Goal: Task Accomplishment & Management: Manage account settings

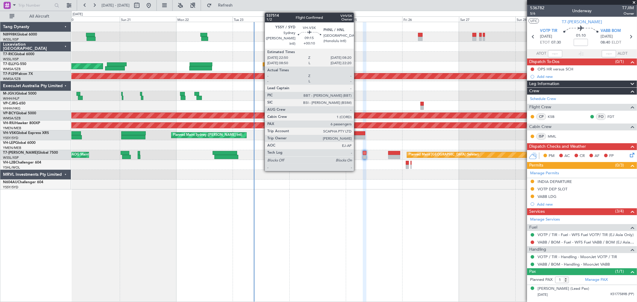
click at [357, 134] on div at bounding box center [354, 133] width 22 height 4
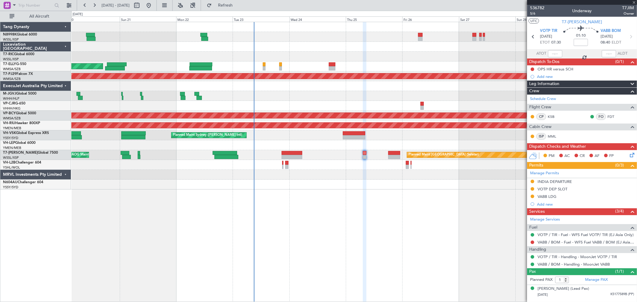
type input "+00:10"
type input "6"
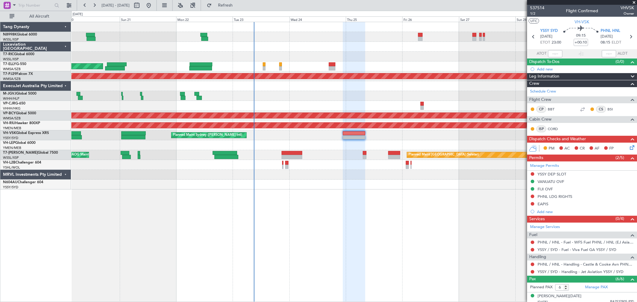
click at [428, 268] on div "Planned Maint [GEOGRAPHIC_DATA] ([GEOGRAPHIC_DATA] Intl) [PERSON_NAME] [GEOGRAP…" at bounding box center [354, 162] width 566 height 280
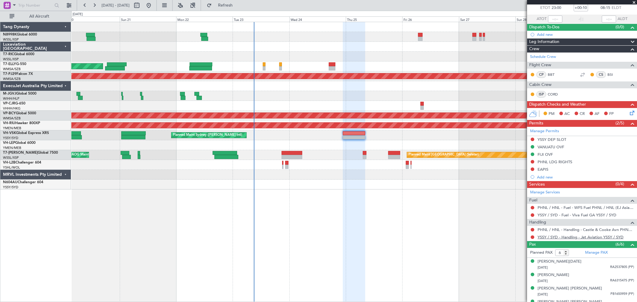
scroll to position [71, 0]
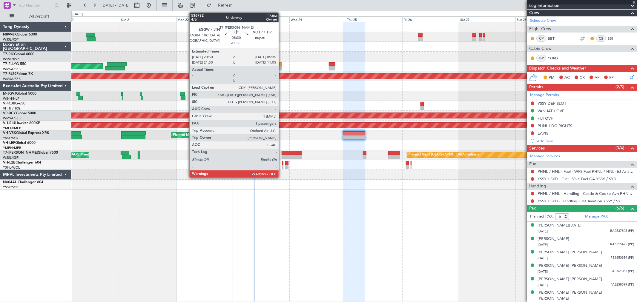
click at [290, 154] on div at bounding box center [292, 153] width 21 height 4
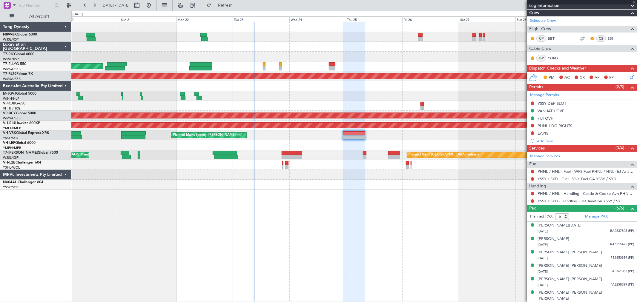
type input "-00:25"
type input "1"
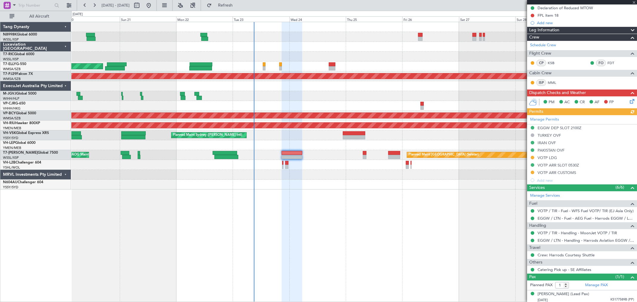
scroll to position [78, 0]
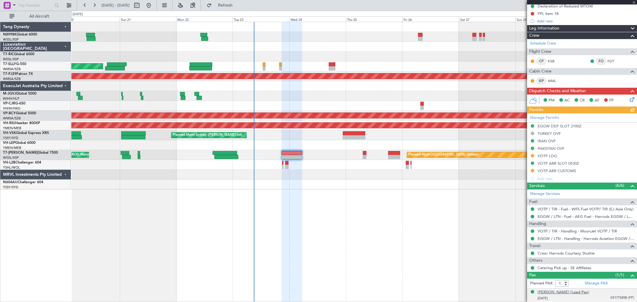
click at [544, 293] on div "[PERSON_NAME] (Lead Pax)" at bounding box center [564, 293] width 52 height 6
click at [547, 118] on link "Manage Permits" at bounding box center [544, 118] width 29 height 6
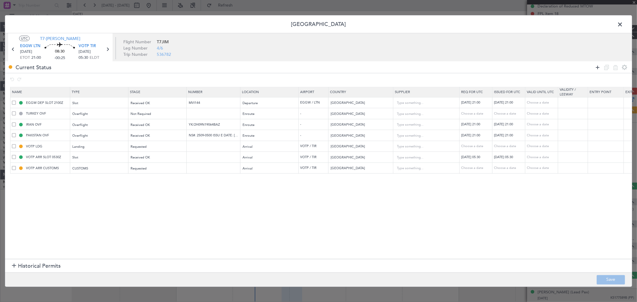
click at [598, 66] on icon at bounding box center [597, 67] width 7 height 7
click at [91, 179] on div "Type" at bounding box center [98, 179] width 50 height 9
click at [200, 233] on div at bounding box center [318, 151] width 637 height 302
click at [623, 22] on span at bounding box center [623, 26] width 0 height 12
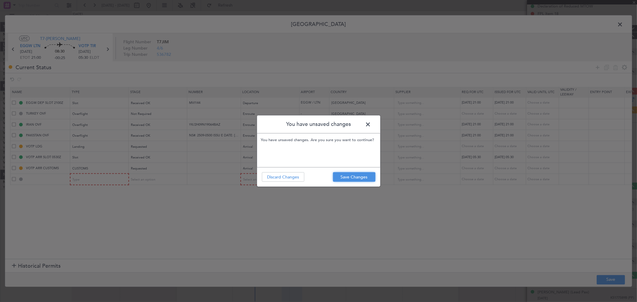
drag, startPoint x: 343, startPoint y: 175, endPoint x: 293, endPoint y: 194, distance: 53.7
click at [294, 194] on div "You have unsaved changes You have unsaved changes. Are you sure you want to con…" at bounding box center [318, 151] width 637 height 302
click at [283, 177] on button "Discard Changes" at bounding box center [283, 177] width 42 height 10
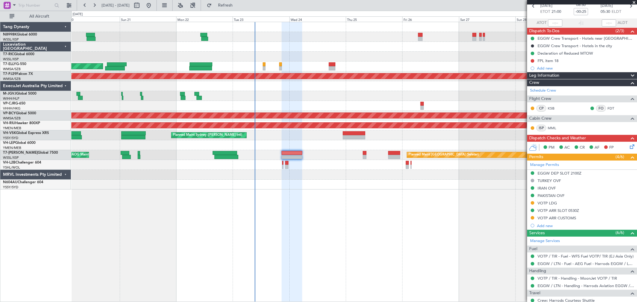
scroll to position [0, 0]
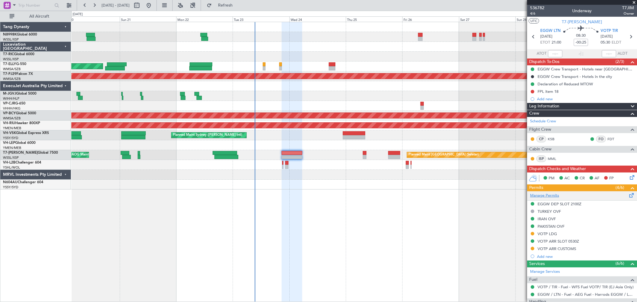
click at [552, 197] on link "Manage Permits" at bounding box center [544, 196] width 29 height 6
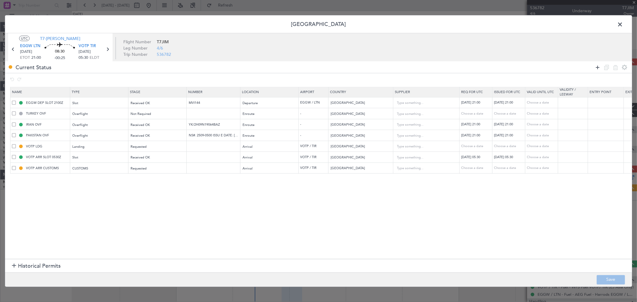
click at [595, 66] on icon at bounding box center [597, 67] width 7 height 7
click at [98, 179] on div "Type" at bounding box center [98, 179] width 50 height 9
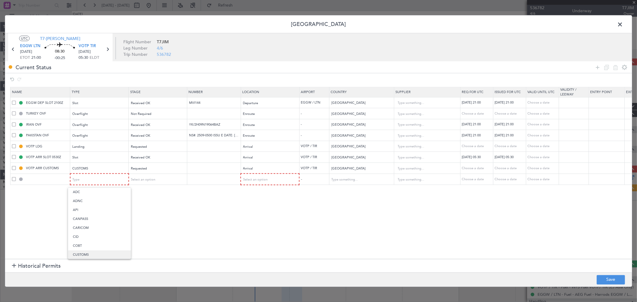
click at [88, 253] on span "CUSTOMS" at bounding box center [99, 255] width 53 height 9
click at [143, 177] on div "Select an option" at bounding box center [156, 179] width 50 height 9
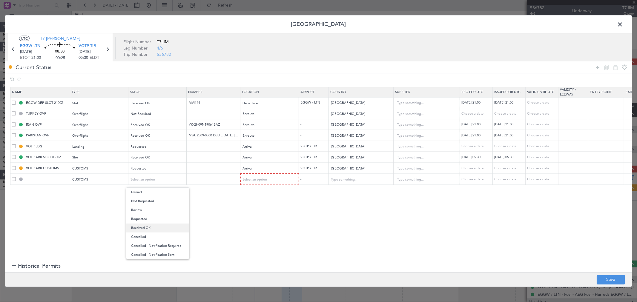
click at [145, 225] on span "Received OK" at bounding box center [157, 228] width 53 height 9
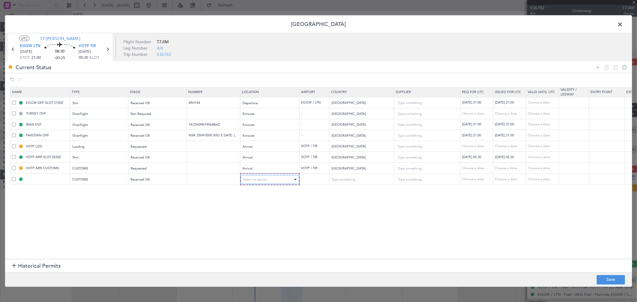
click at [267, 176] on div "Select an option" at bounding box center [268, 179] width 50 height 9
click at [261, 192] on span "Departure" at bounding box center [269, 192] width 53 height 9
click at [608, 279] on button "Save" at bounding box center [611, 280] width 28 height 10
type input "EGGW DEP CUSTOMS"
type input "[GEOGRAPHIC_DATA]"
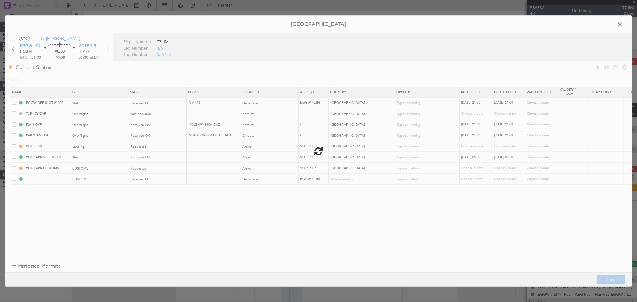
type input "NNN"
type input "2"
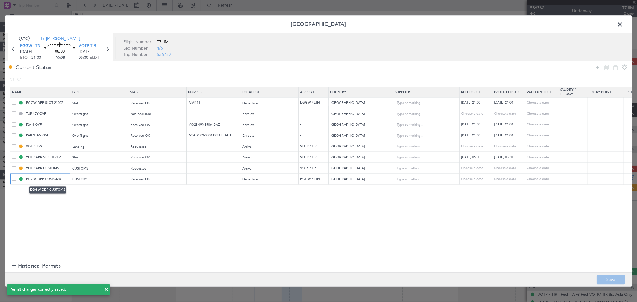
click at [61, 178] on input "EGGW DEP CUSTOMS" at bounding box center [47, 179] width 45 height 5
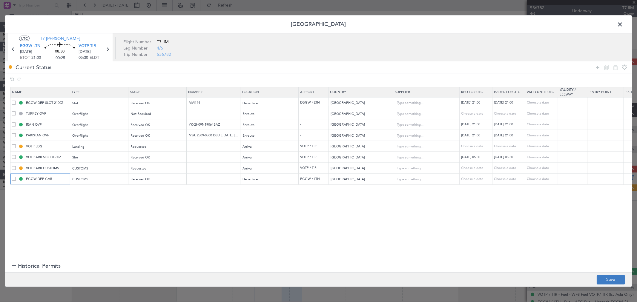
type input "EGGW DEP GAR"
click at [600, 278] on button "Save" at bounding box center [611, 280] width 28 height 10
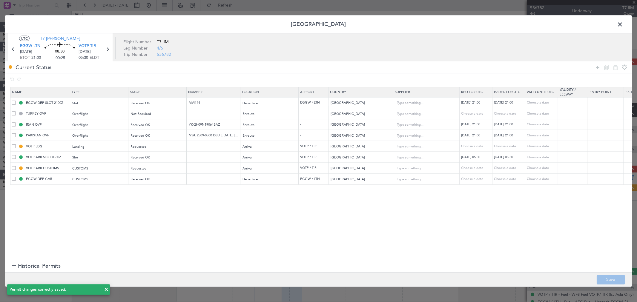
click at [623, 24] on span at bounding box center [623, 26] width 0 height 12
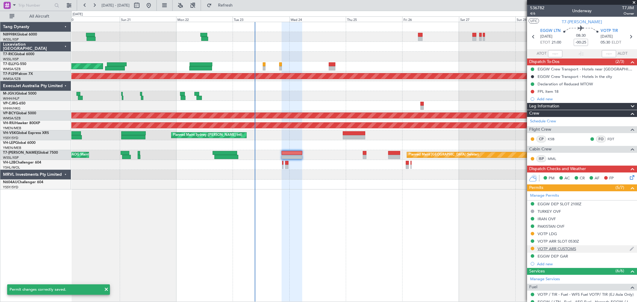
scroll to position [99, 0]
